Goal: Task Accomplishment & Management: Use online tool/utility

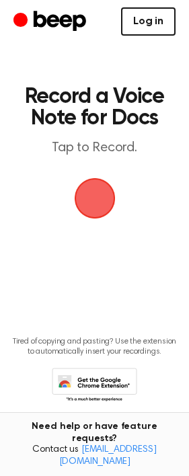
click at [153, 24] on link "Log in" at bounding box center [148, 21] width 54 height 28
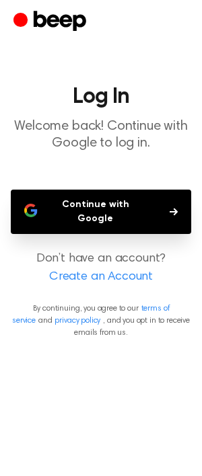
click at [99, 212] on button "Continue with Google" at bounding box center [101, 211] width 180 height 44
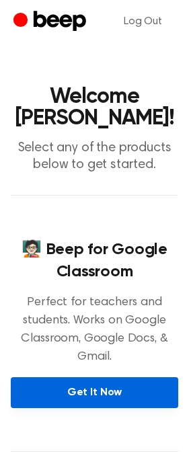
click at [103, 377] on link "Get It Now" at bounding box center [94, 392] width 167 height 31
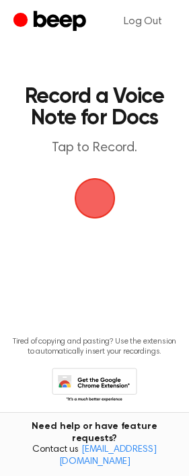
click at [78, 196] on span "button" at bounding box center [94, 198] width 41 height 41
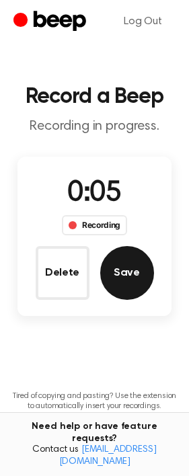
click at [128, 281] on button "Save" at bounding box center [127, 273] width 54 height 54
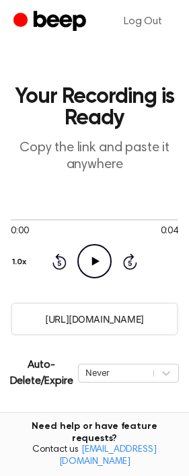
click at [100, 257] on icon "Play Audio" at bounding box center [94, 261] width 34 height 34
